Goal: Ask a question

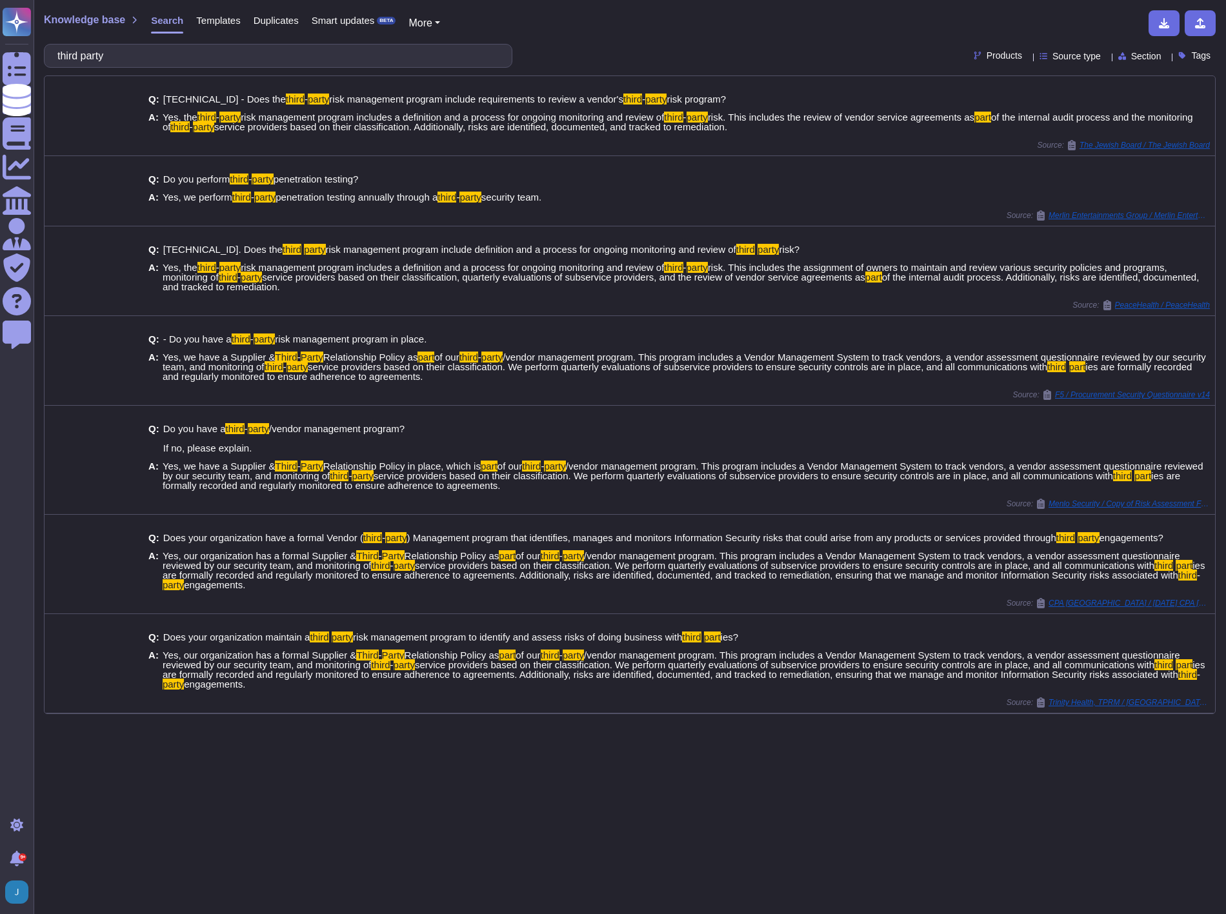
drag, startPoint x: 155, startPoint y: 61, endPoint x: 52, endPoint y: 60, distance: 103.2
click at [52, 60] on div "third party" at bounding box center [278, 56] width 468 height 24
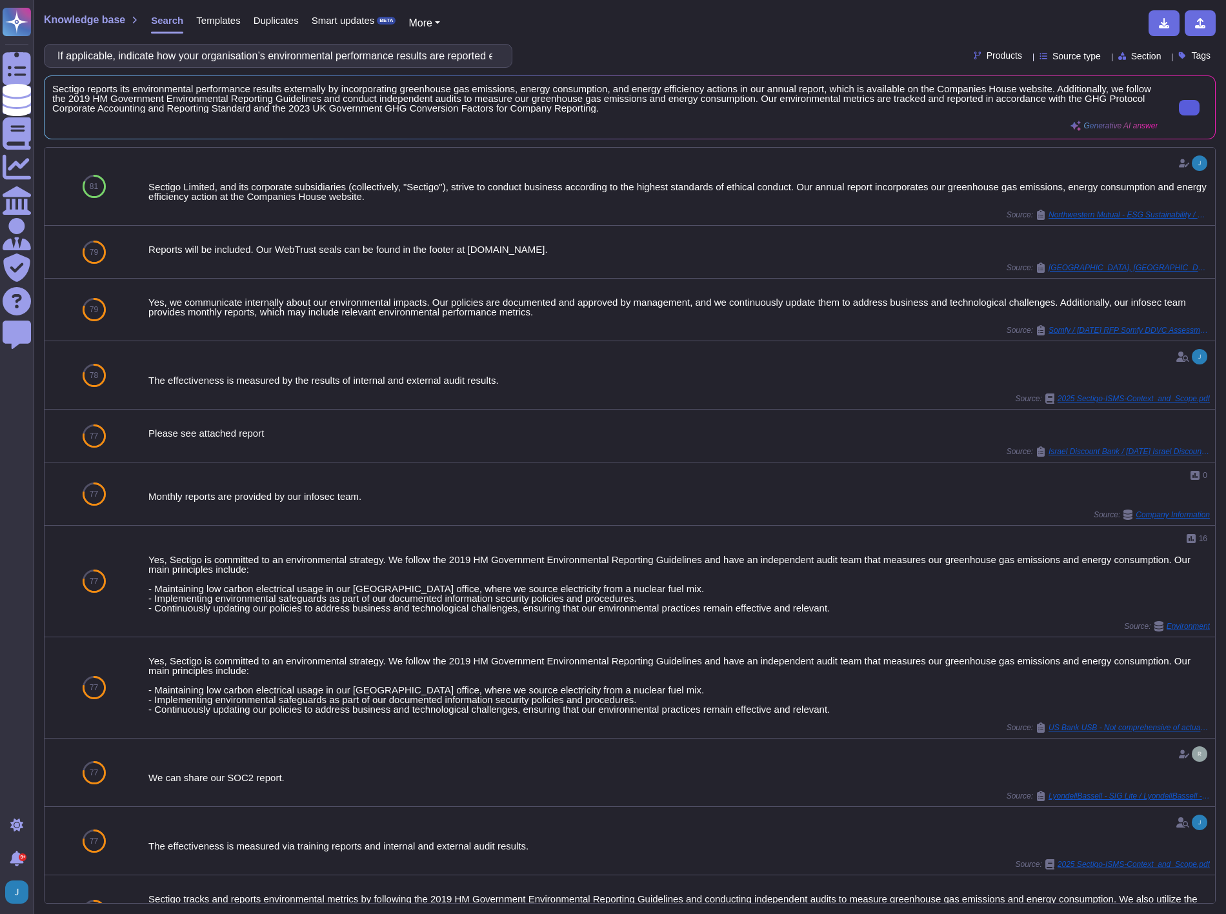
click at [440, 52] on input "If applicable, indicate how your organisation’s environmental performance resul…" at bounding box center [275, 56] width 448 height 23
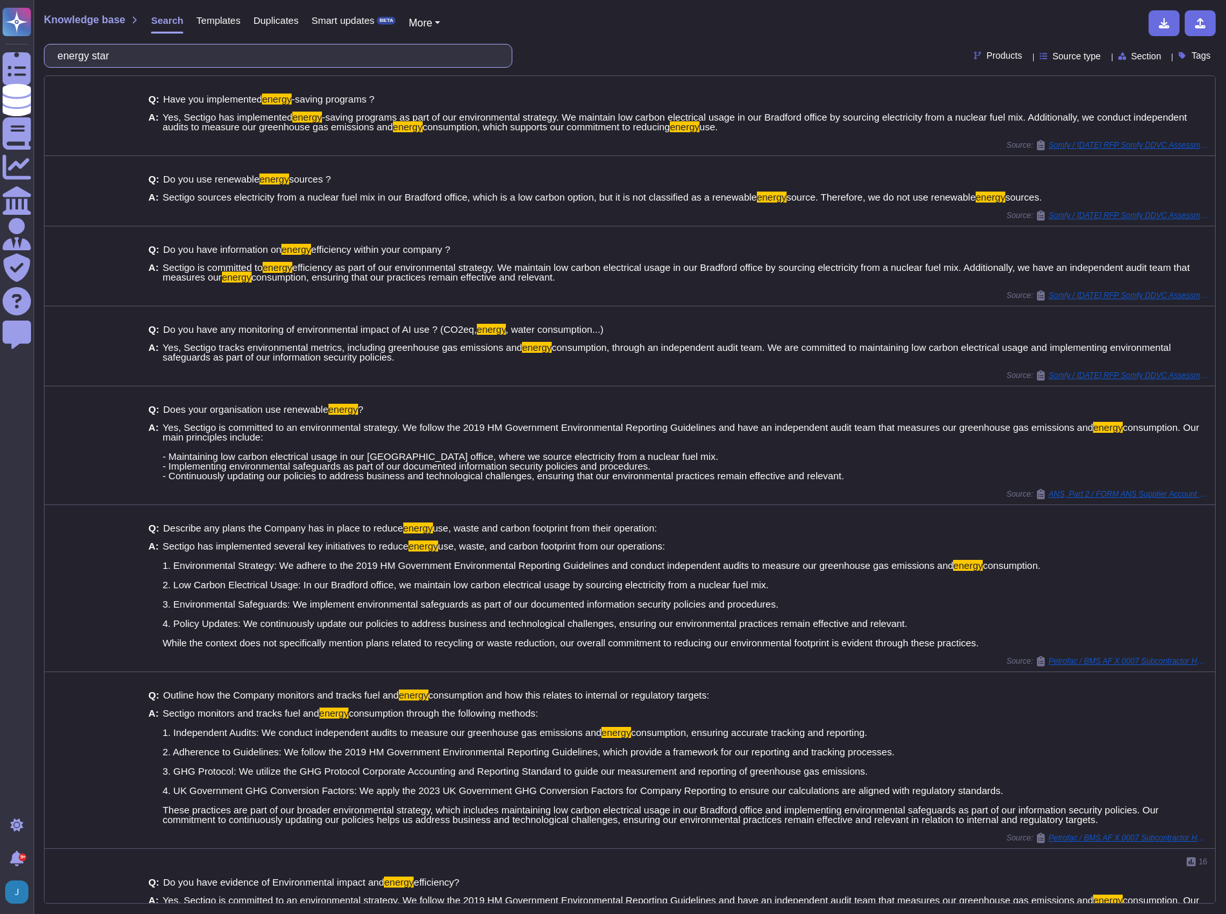
click at [99, 59] on input "energy star" at bounding box center [275, 56] width 448 height 23
type input "energy star"
click at [1185, 596] on button at bounding box center [1189, 588] width 21 height 15
